Goal: Task Accomplishment & Management: Manage account settings

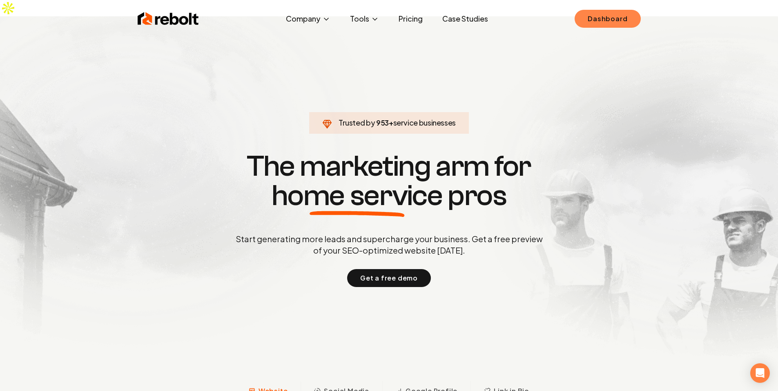
click at [595, 22] on link "Dashboard" at bounding box center [607, 19] width 66 height 18
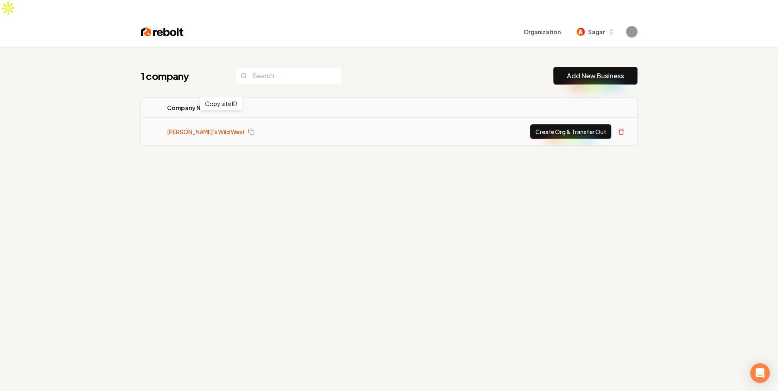
click at [195, 128] on link "[PERSON_NAME]'s Wild West" at bounding box center [206, 132] width 78 height 8
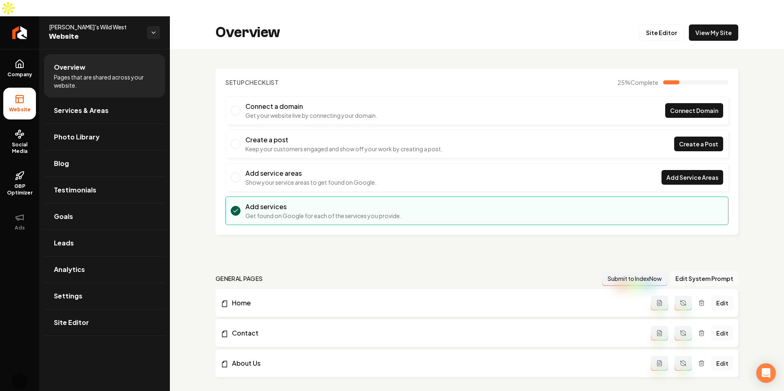
scroll to position [214, 0]
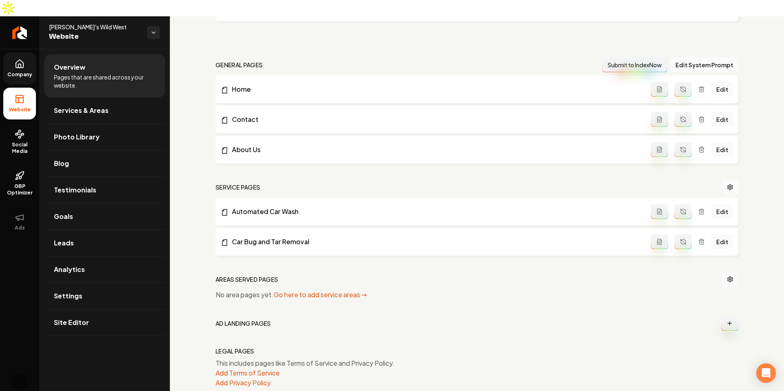
click at [21, 71] on span "Company" at bounding box center [19, 74] width 31 height 7
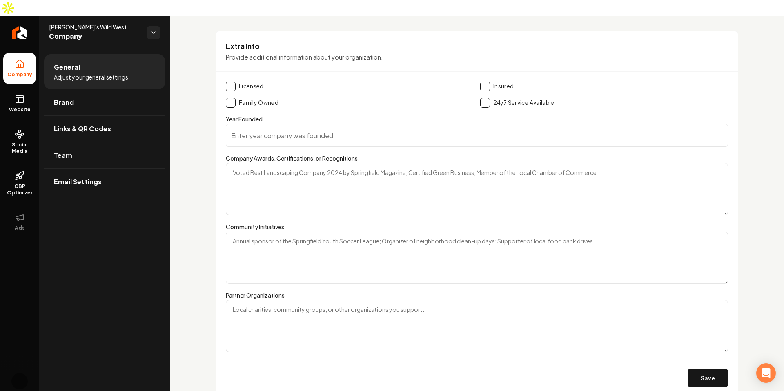
scroll to position [1107, 0]
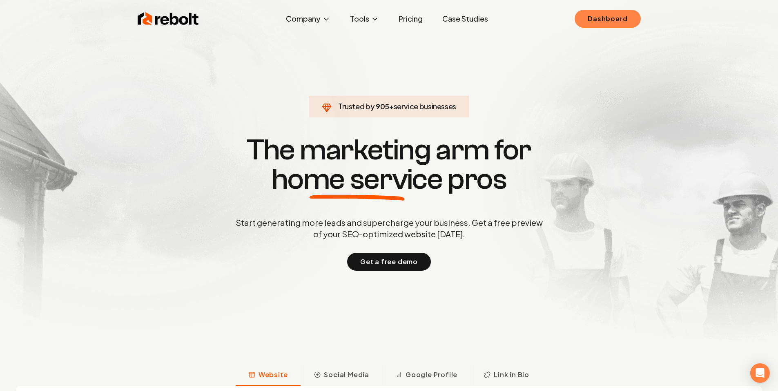
click at [600, 22] on link "Dashboard" at bounding box center [607, 19] width 66 height 18
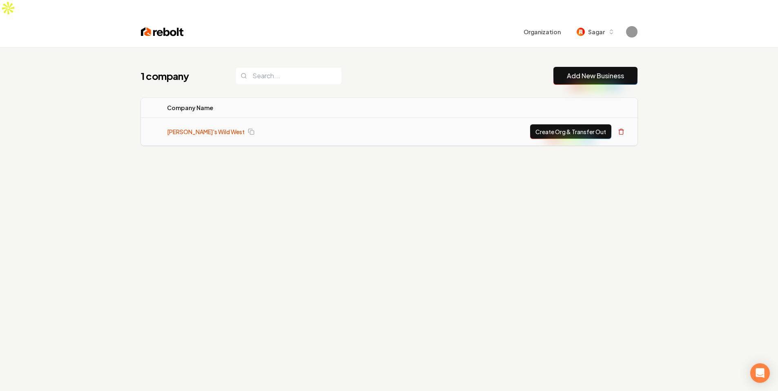
click at [183, 128] on link "[PERSON_NAME]'s Wild West" at bounding box center [206, 132] width 78 height 8
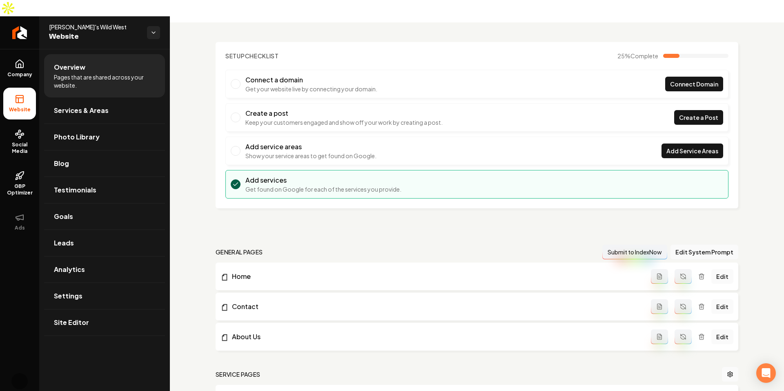
scroll to position [27, 0]
click at [696, 245] on button "Edit System Prompt" at bounding box center [704, 252] width 68 height 15
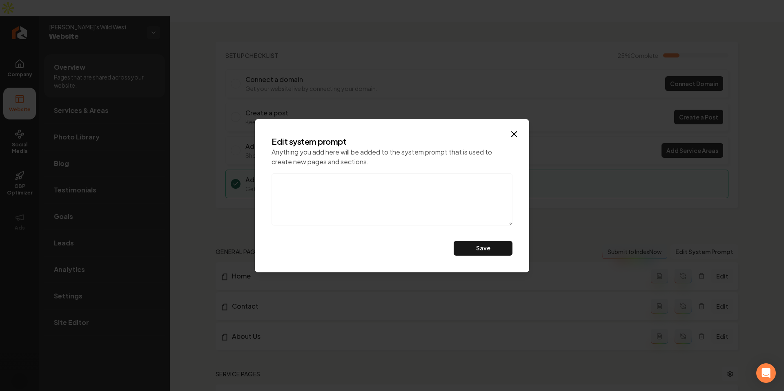
drag, startPoint x: 300, startPoint y: 180, endPoint x: 344, endPoint y: 206, distance: 51.0
click at [344, 206] on textarea at bounding box center [391, 199] width 241 height 52
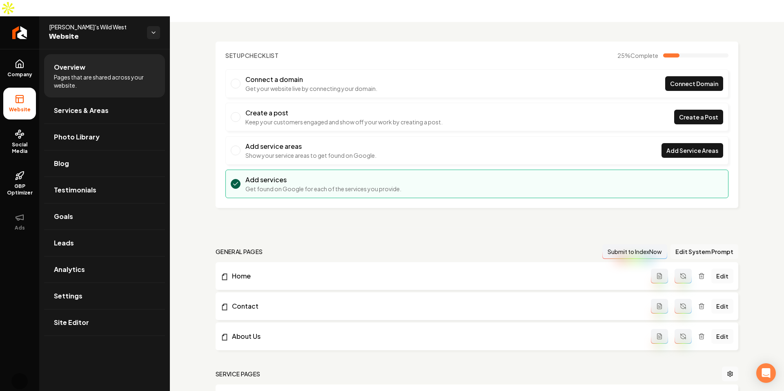
click at [710, 245] on button "Edit System Prompt" at bounding box center [704, 252] width 68 height 15
click at [709, 245] on button "Edit System Prompt" at bounding box center [704, 252] width 68 height 15
click at [704, 245] on button "Edit System Prompt" at bounding box center [704, 252] width 68 height 15
